Goal: Information Seeking & Learning: Learn about a topic

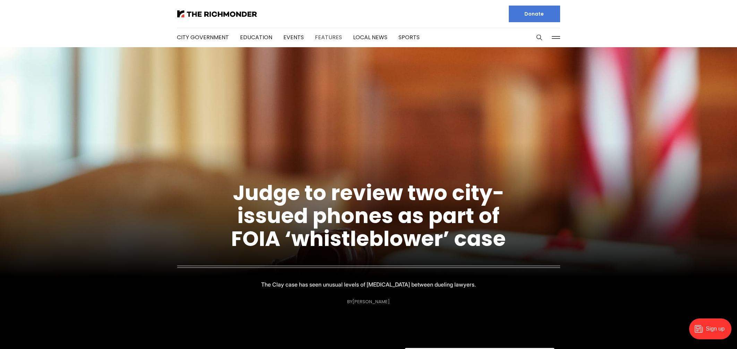
click at [322, 39] on link "Features" at bounding box center [328, 37] width 27 height 8
click at [320, 38] on link "Features" at bounding box center [328, 37] width 27 height 8
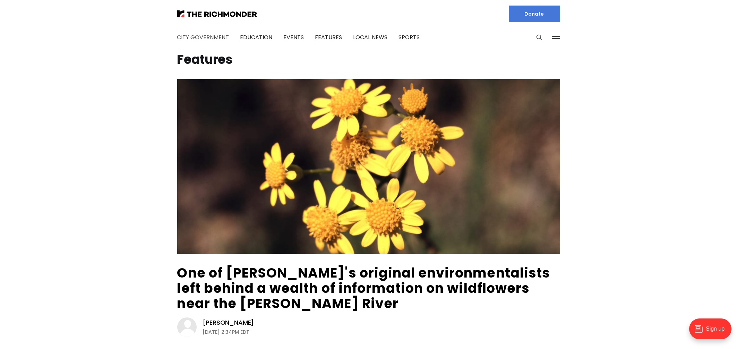
click at [210, 37] on link "City Government" at bounding box center [203, 37] width 52 height 8
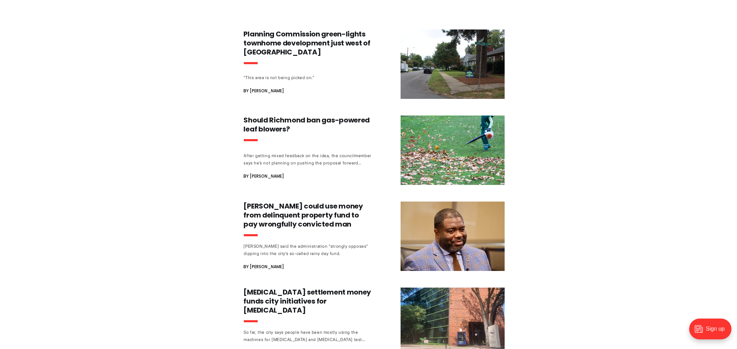
scroll to position [367, 0]
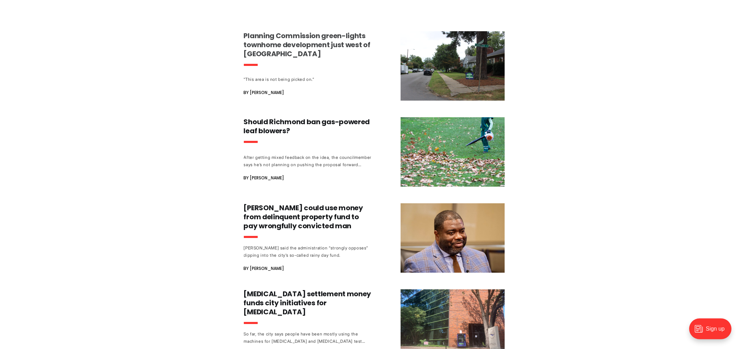
click at [308, 39] on h3 "Planning Commission green-lights townhome development just west of [GEOGRAPHIC_…" at bounding box center [308, 44] width 129 height 27
